Goal: Task Accomplishment & Management: Complete application form

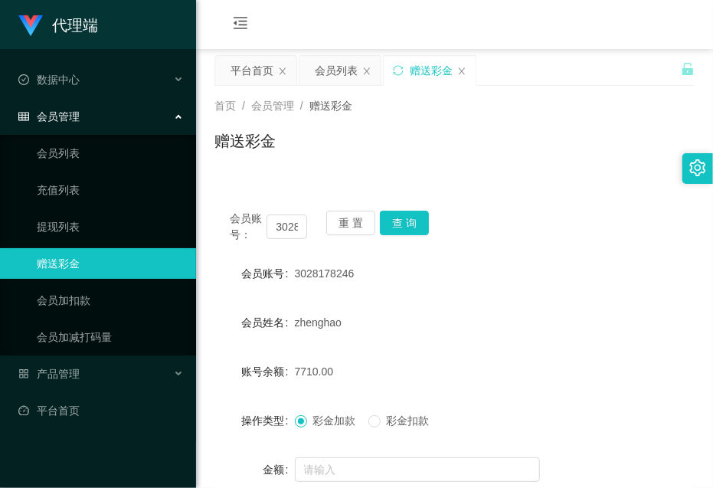
scroll to position [96, 0]
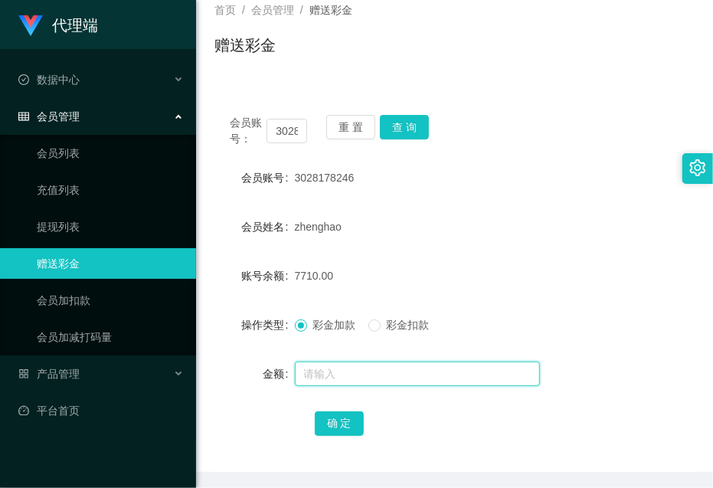
click at [495, 376] on input "text" at bounding box center [417, 374] width 245 height 25
type input "15"
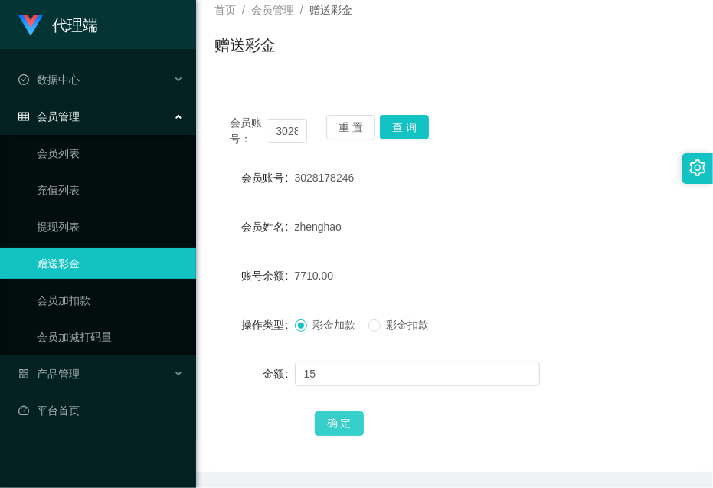
click at [352, 422] on button "确 定" at bounding box center [339, 423] width 49 height 25
drag, startPoint x: 517, startPoint y: 278, endPoint x: 513, endPoint y: 270, distance: 9.3
click at [517, 278] on div "7725.00" at bounding box center [435, 276] width 280 height 31
click at [359, 286] on div "7725.00" at bounding box center [435, 276] width 280 height 31
click at [277, 124] on input "3028178246" at bounding box center [287, 131] width 41 height 25
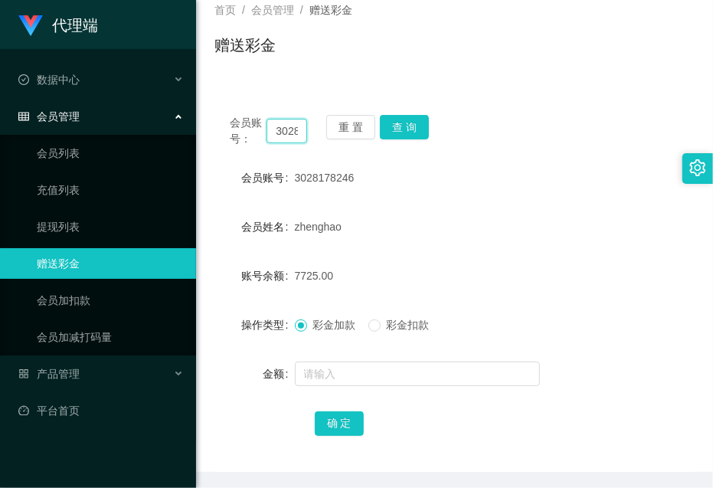
click at [277, 124] on input "3028178246" at bounding box center [287, 131] width 41 height 25
paste input "THY"
type input "THY"
click at [408, 116] on button "查 询" at bounding box center [404, 127] width 49 height 25
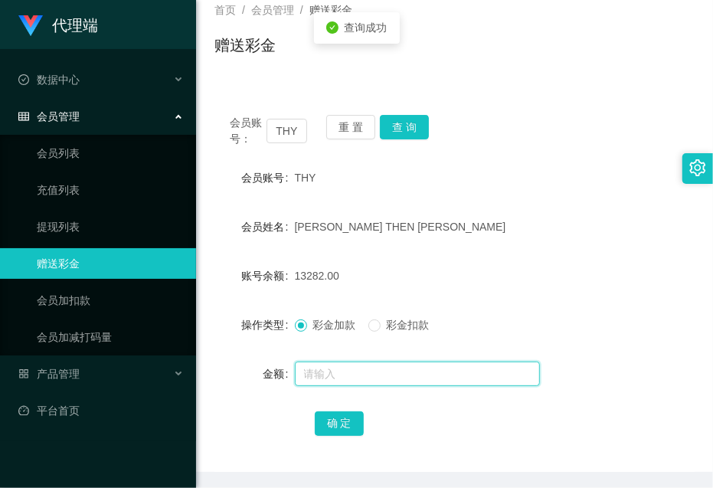
click at [385, 384] on input "text" at bounding box center [417, 374] width 245 height 25
type input "15"
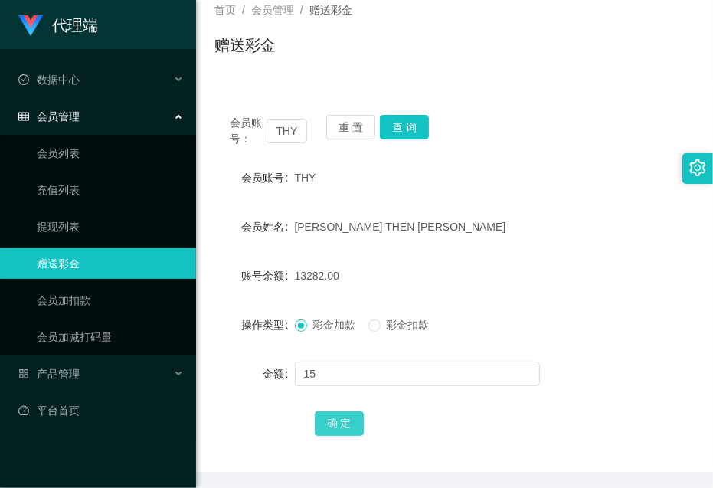
click at [356, 421] on button "确 定" at bounding box center [339, 423] width 49 height 25
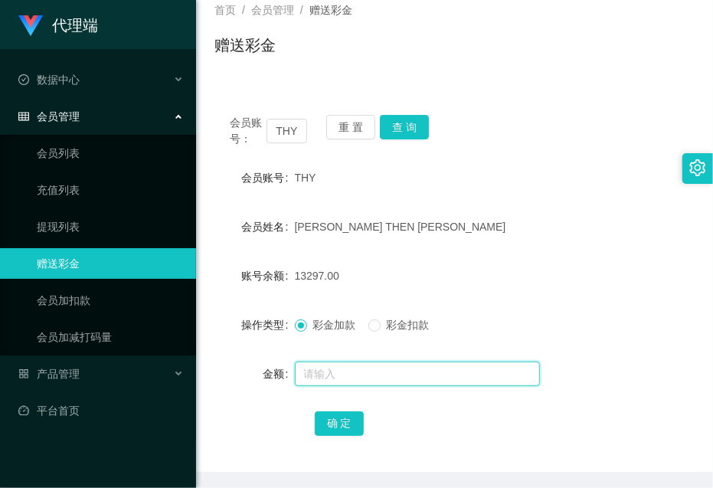
drag, startPoint x: 385, startPoint y: 370, endPoint x: 434, endPoint y: 349, distance: 53.5
click at [385, 370] on input "text" at bounding box center [417, 374] width 245 height 25
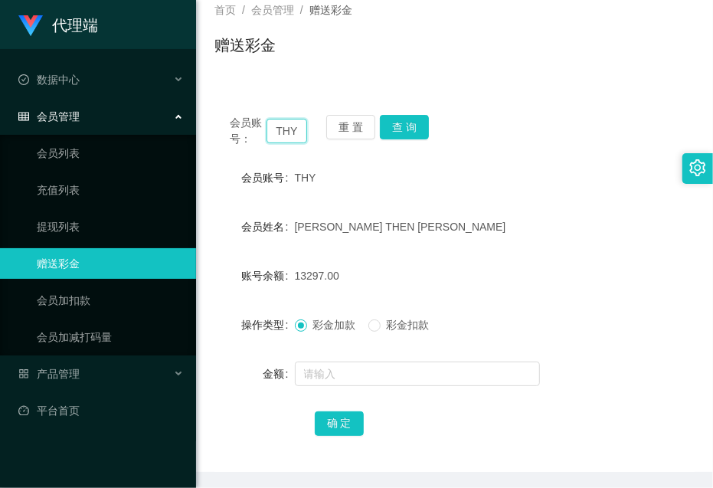
click at [289, 131] on input "THY" at bounding box center [287, 131] width 41 height 25
paste input "3028178246"
type input "3028178246"
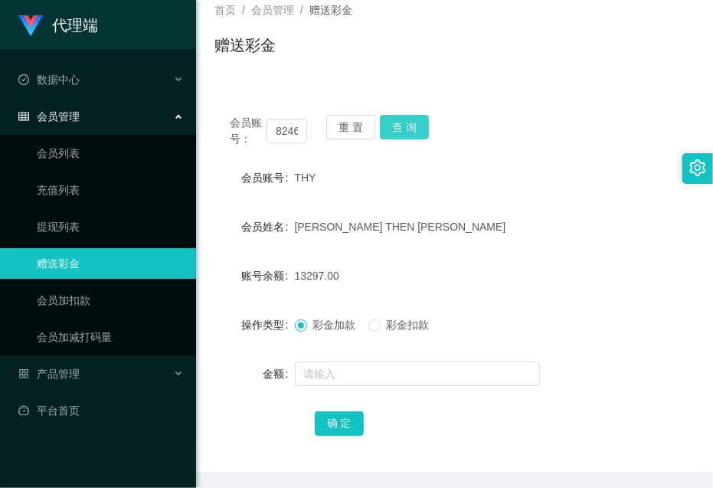
click at [411, 123] on button "查 询" at bounding box center [404, 127] width 49 height 25
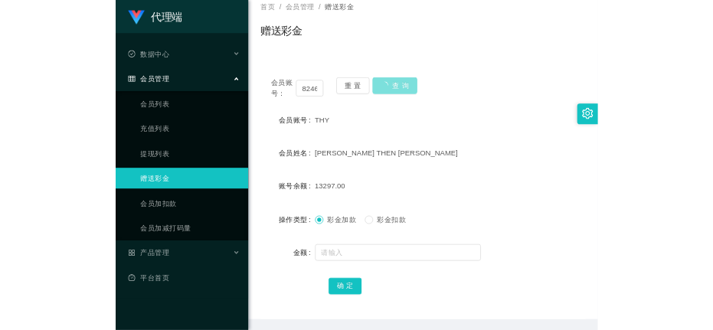
scroll to position [0, 0]
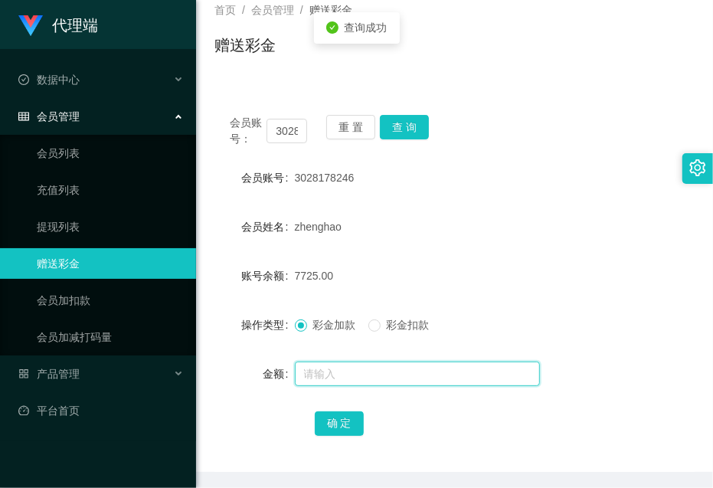
click at [395, 374] on input "text" at bounding box center [417, 374] width 245 height 25
type input "8"
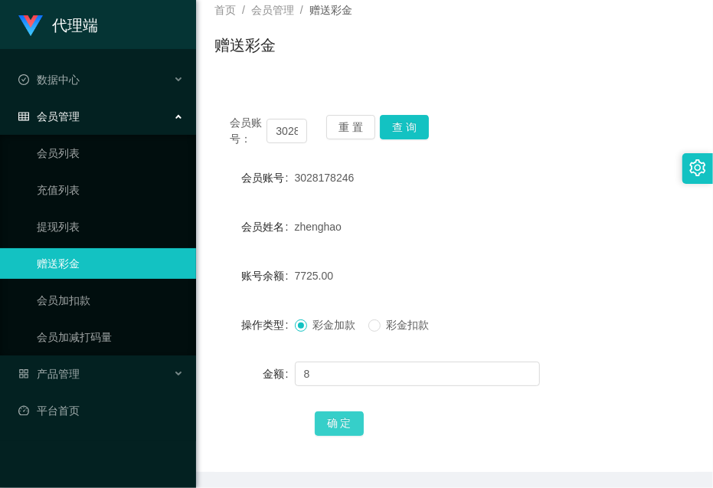
click at [341, 425] on button "确 定" at bounding box center [339, 423] width 49 height 25
click at [581, 259] on form "会员账号 3028178246 会员姓名 zhenghao 账号余额 7733.00 操作类型 彩金加款 彩金扣款 金额 确 定" at bounding box center [455, 300] width 480 height 276
click at [297, 133] on input "3028178246" at bounding box center [287, 131] width 41 height 25
paste input "THY"
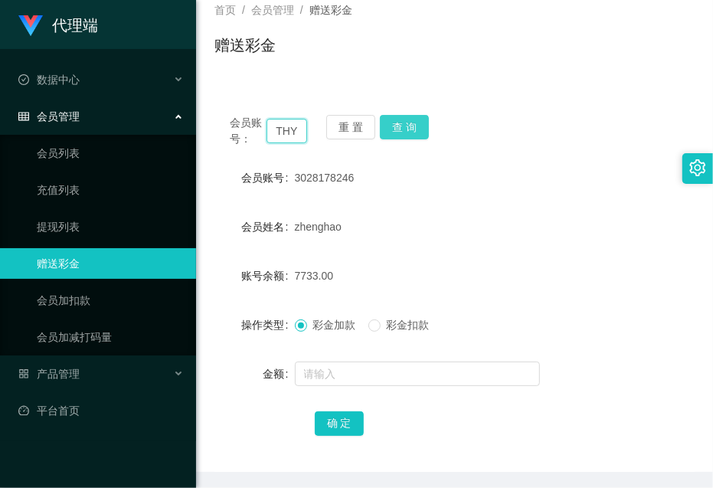
type input "THY"
click at [395, 127] on button "查 询" at bounding box center [404, 127] width 49 height 25
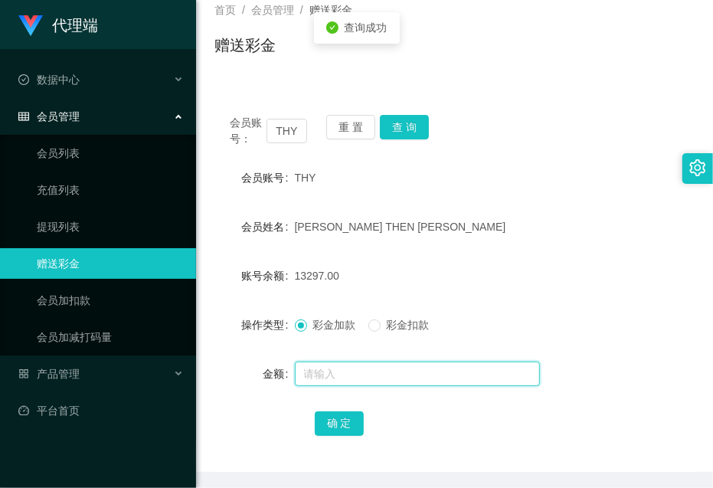
click at [377, 376] on input "text" at bounding box center [417, 374] width 245 height 25
type input "8"
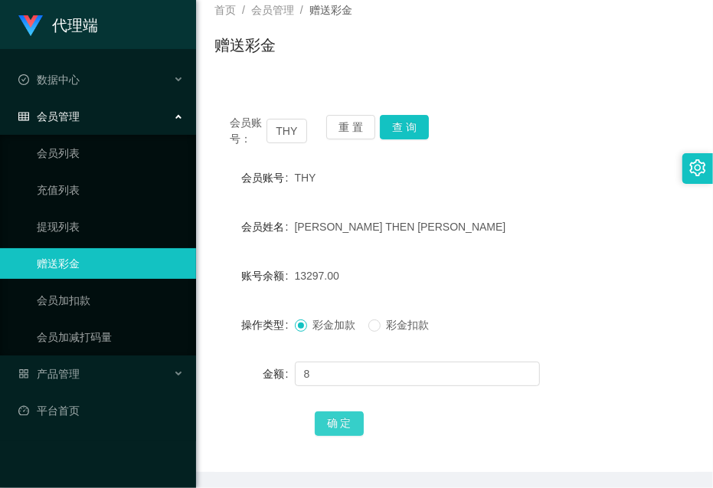
click at [334, 428] on button "确 定" at bounding box center [339, 423] width 49 height 25
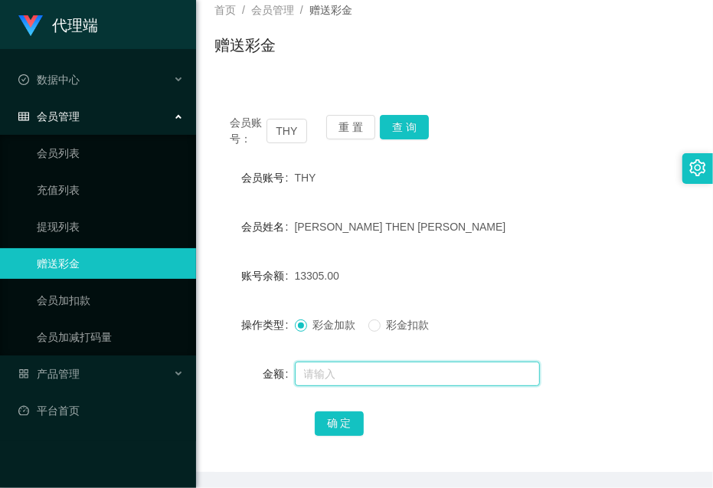
click at [355, 376] on input "text" at bounding box center [417, 374] width 245 height 25
type input "8"
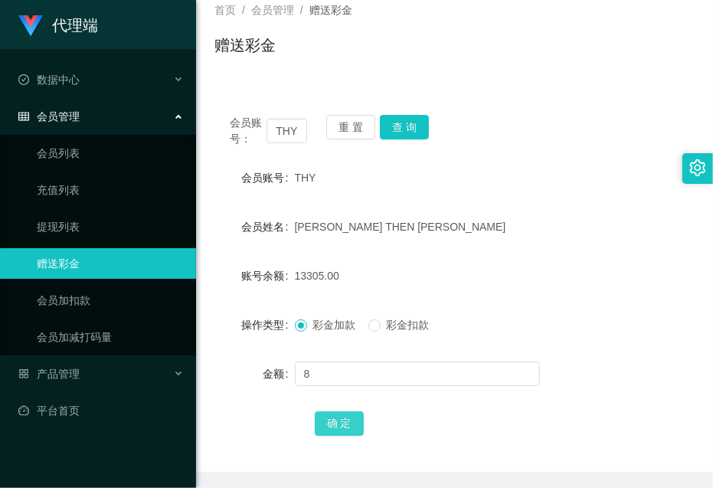
click at [343, 422] on button "确 定" at bounding box center [339, 423] width 49 height 25
click at [667, 357] on form "会员账号 THY 会员姓名 [PERSON_NAME] THEN [PERSON_NAME] 账号余额 13313.00 操作类型 彩金加款 彩金扣款 金额 …" at bounding box center [455, 300] width 480 height 276
click at [619, 281] on div "账号余额 13313.00" at bounding box center [455, 276] width 480 height 31
drag, startPoint x: 577, startPoint y: 314, endPoint x: 546, endPoint y: 247, distance: 73.4
click at [577, 312] on div "操作类型 彩金加款 彩金扣款" at bounding box center [455, 325] width 480 height 31
